Goal: Find specific page/section: Find specific page/section

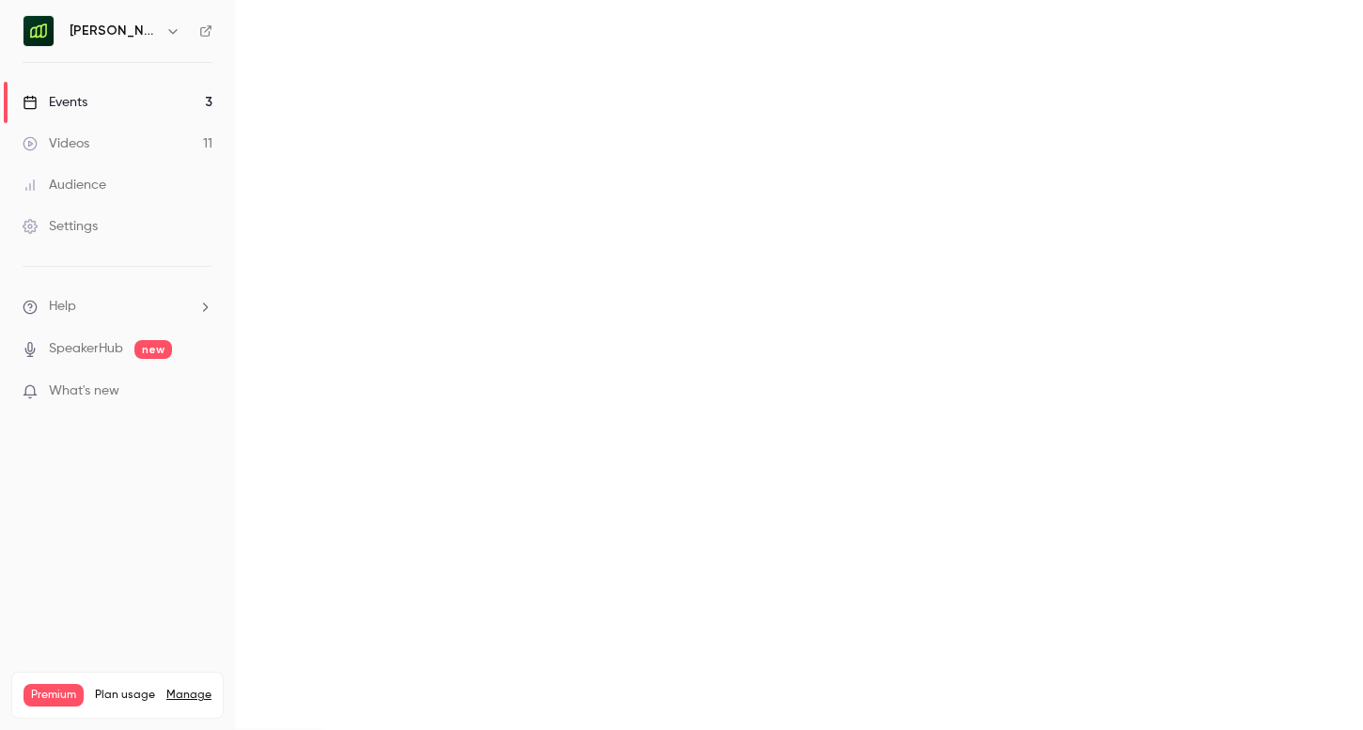
click at [143, 35] on h6 "[PERSON_NAME] [GEOGRAPHIC_DATA]" at bounding box center [114, 31] width 88 height 19
click at [160, 35] on div "[PERSON_NAME] [GEOGRAPHIC_DATA]" at bounding box center [127, 31] width 115 height 23
click at [164, 35] on button "button" at bounding box center [173, 31] width 23 height 23
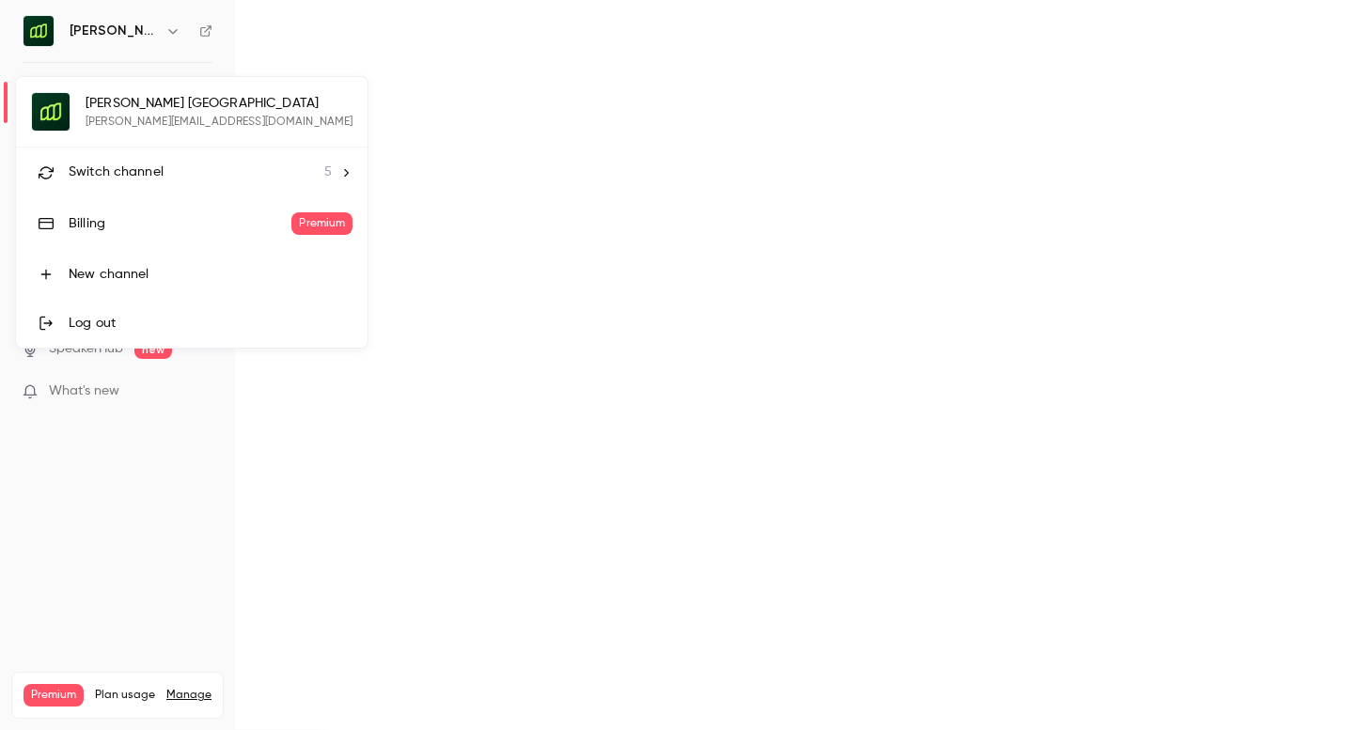
click at [143, 182] on li "Switch channel 5" at bounding box center [191, 173] width 351 height 50
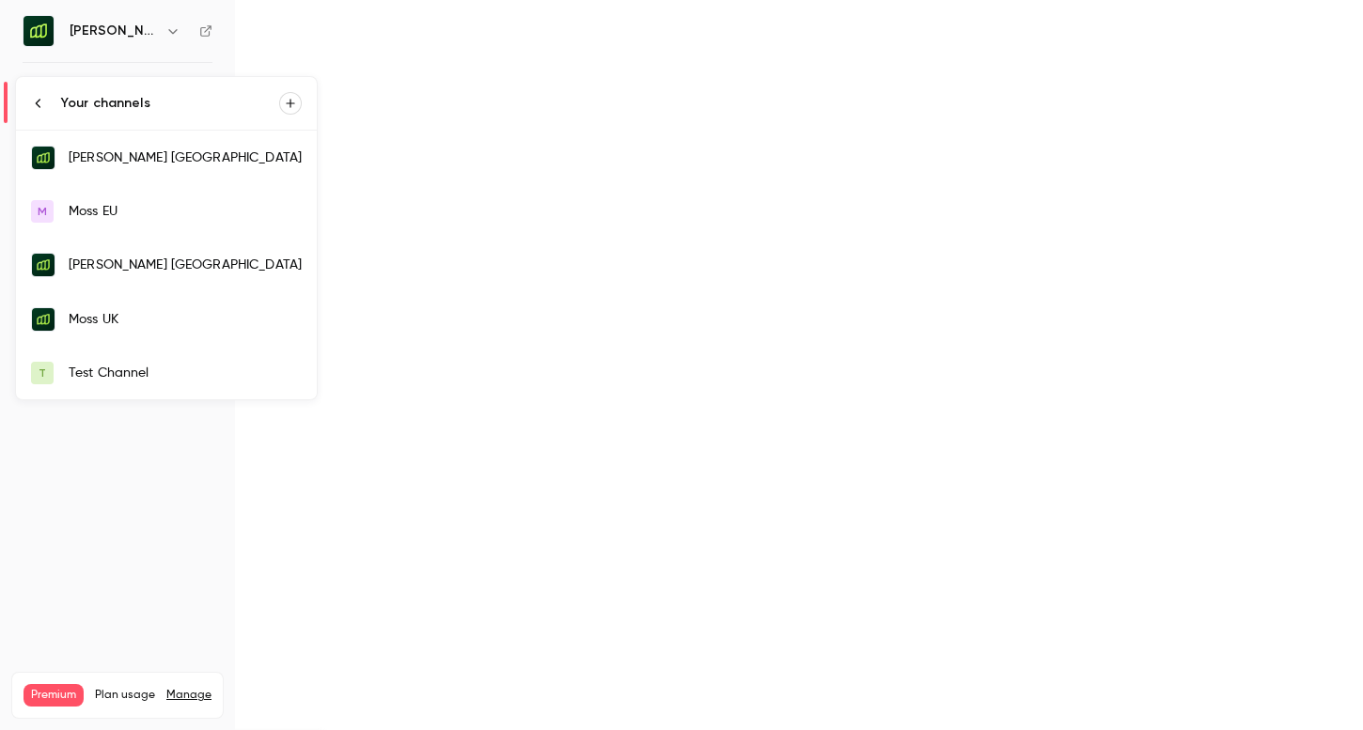
click at [143, 165] on div "[PERSON_NAME] [GEOGRAPHIC_DATA]" at bounding box center [185, 157] width 233 height 19
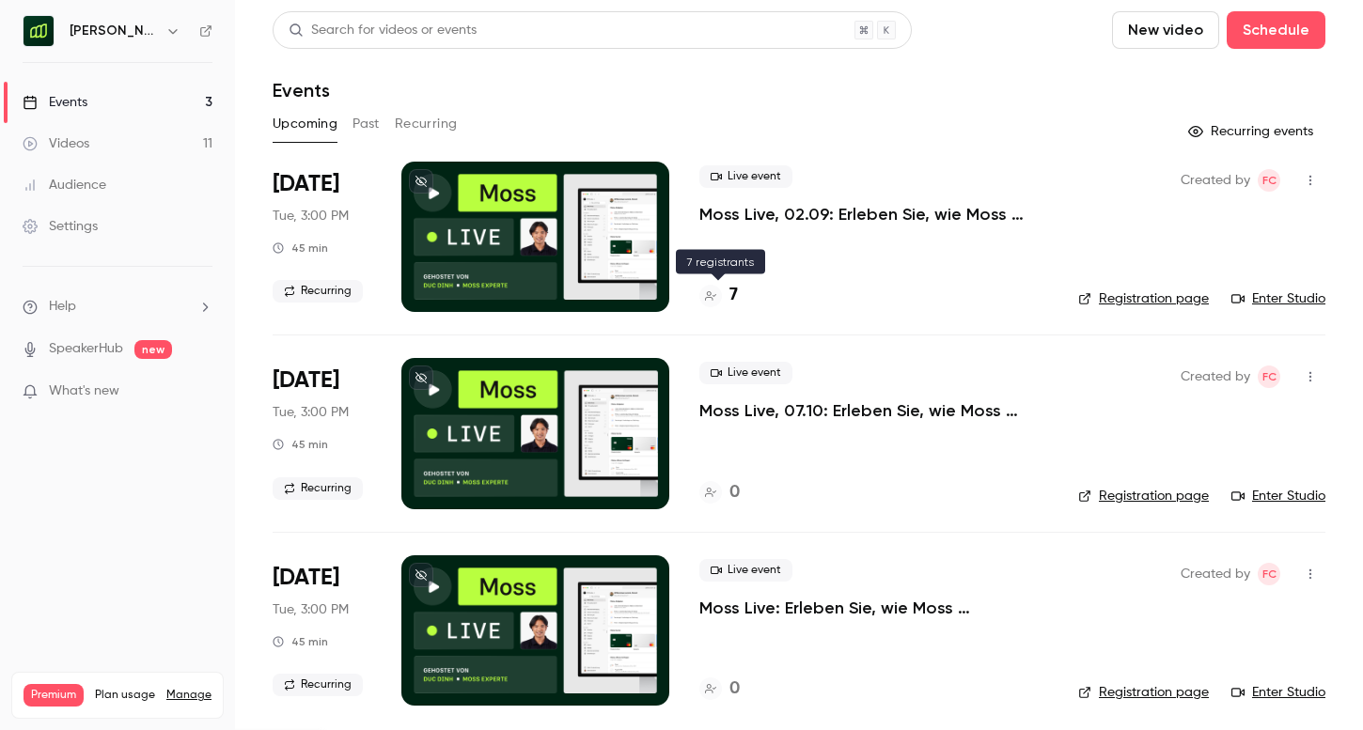
click at [729, 295] on h4 "7" at bounding box center [733, 295] width 8 height 25
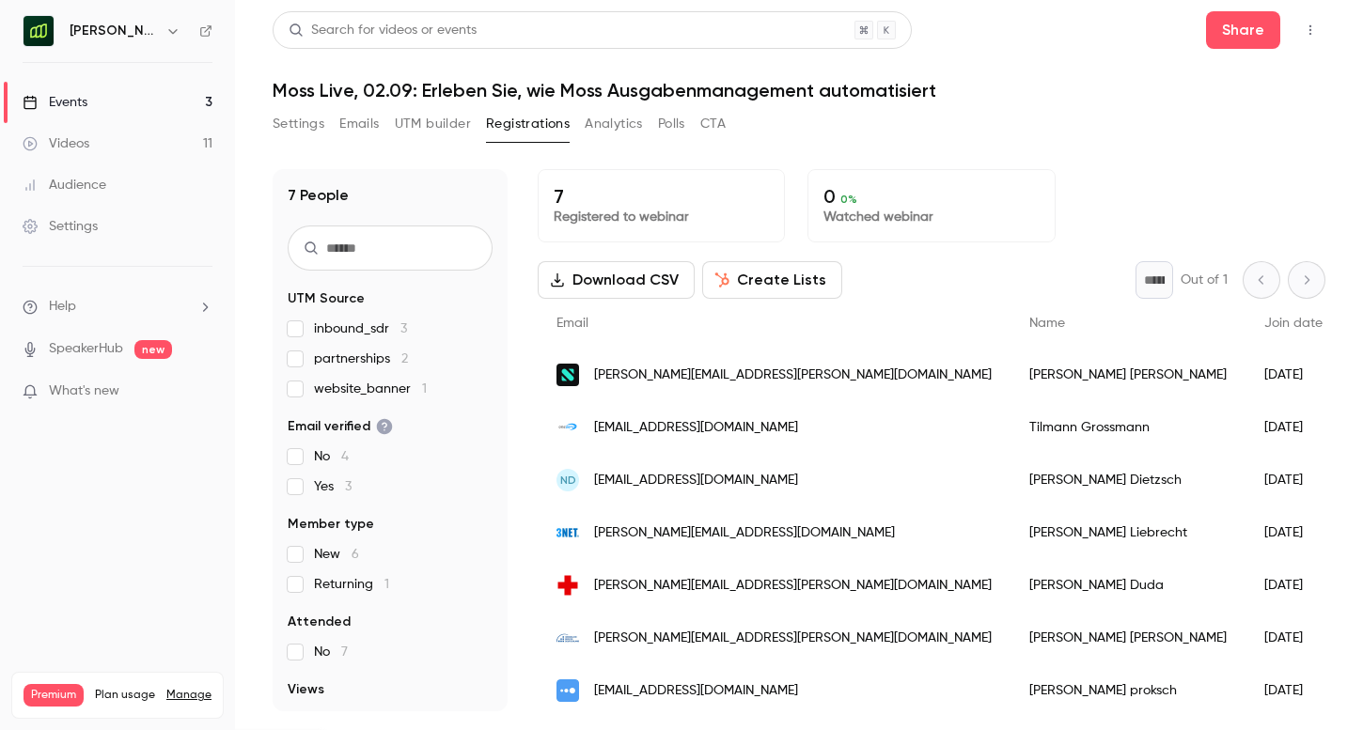
scroll to position [6, 0]
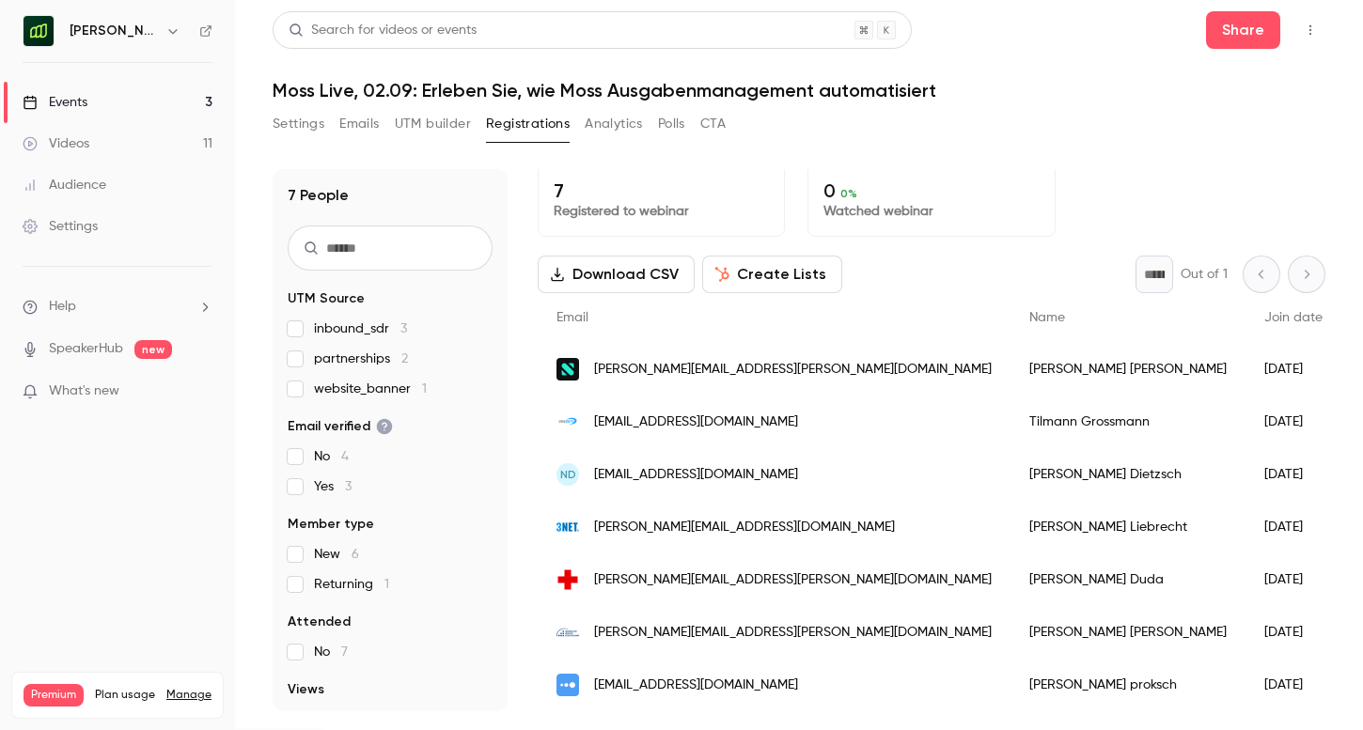
click at [739, 375] on span "[PERSON_NAME][EMAIL_ADDRESS][PERSON_NAME][DOMAIN_NAME]" at bounding box center [793, 370] width 398 height 20
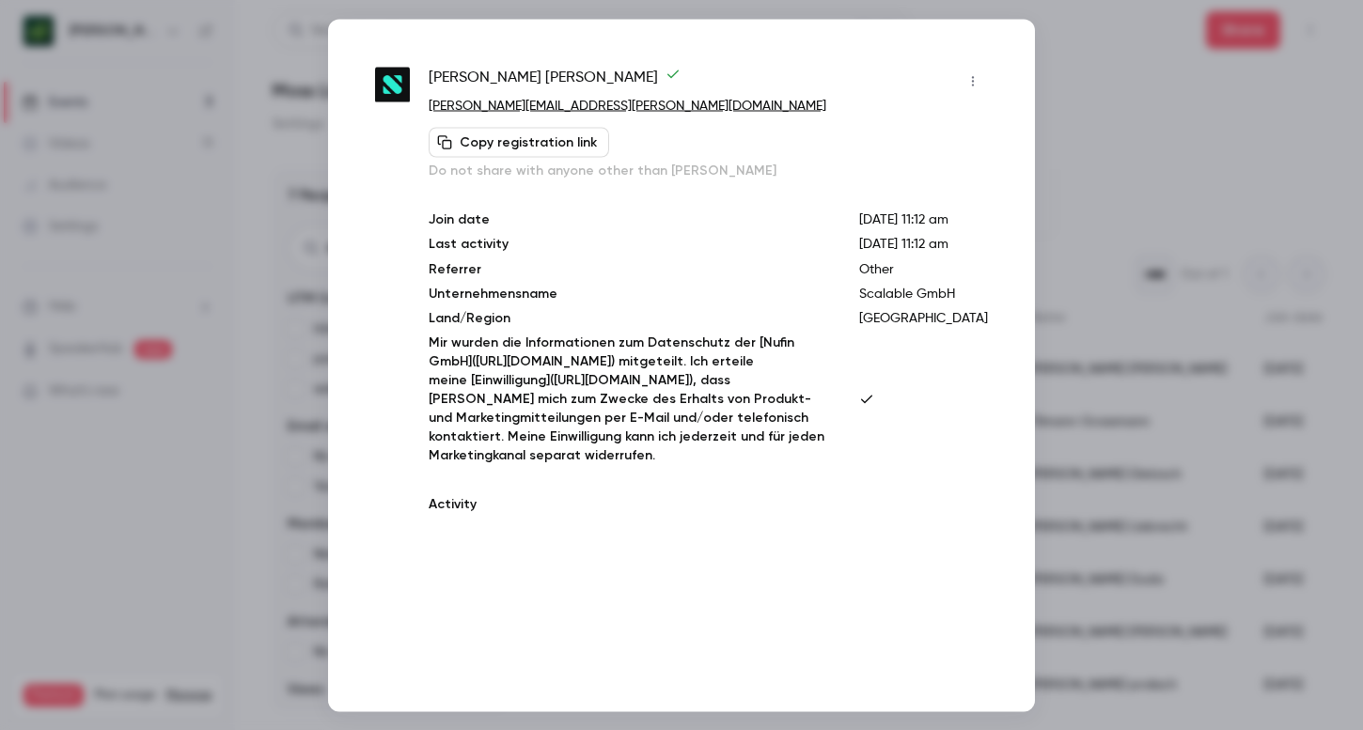
click at [1108, 249] on div at bounding box center [681, 365] width 1363 height 730
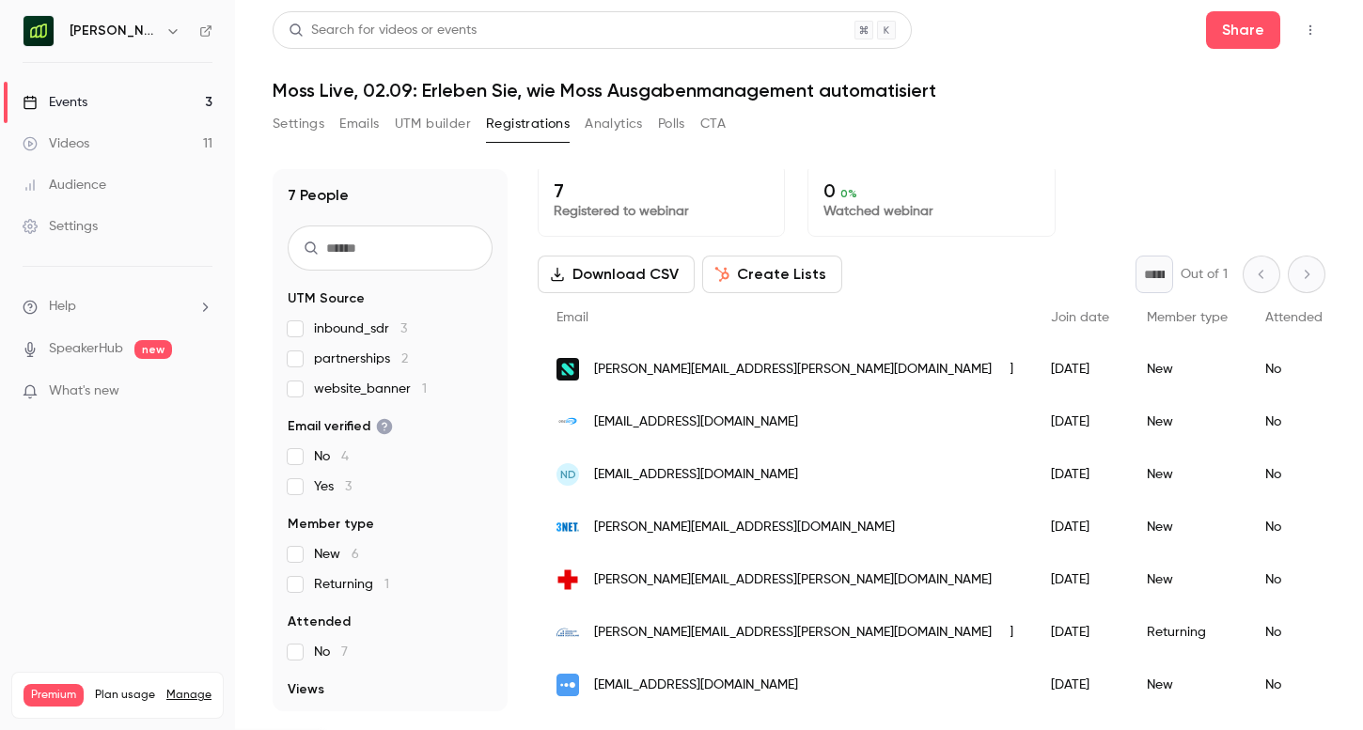
scroll to position [0, 0]
